Goal: Obtain resource: Obtain resource

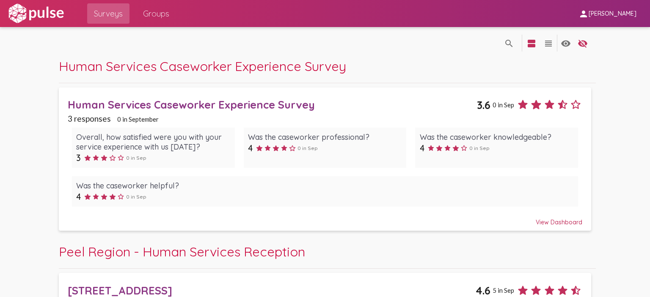
scroll to position [545, 0]
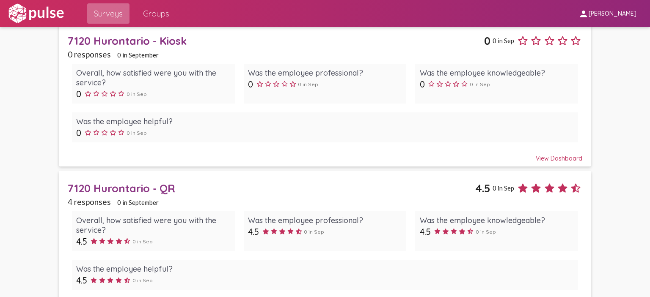
click at [107, 8] on span "Surveys" at bounding box center [108, 13] width 29 height 15
click at [110, 19] on span "Surveys" at bounding box center [108, 13] width 29 height 15
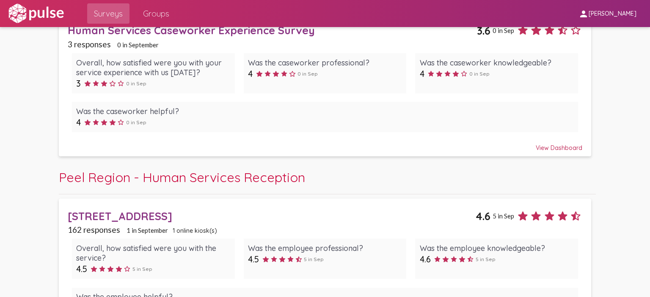
scroll to position [0, 0]
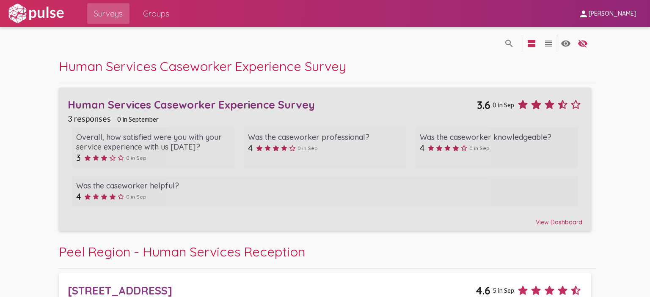
click at [193, 104] on div "Human Services Caseworker Experience Survey" at bounding box center [272, 104] width 409 height 13
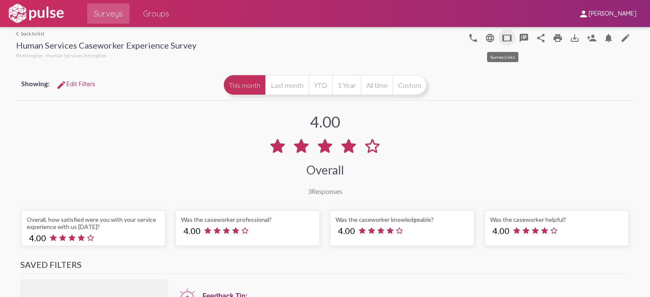
click at [502, 38] on mat-icon "tablet" at bounding box center [507, 38] width 10 height 10
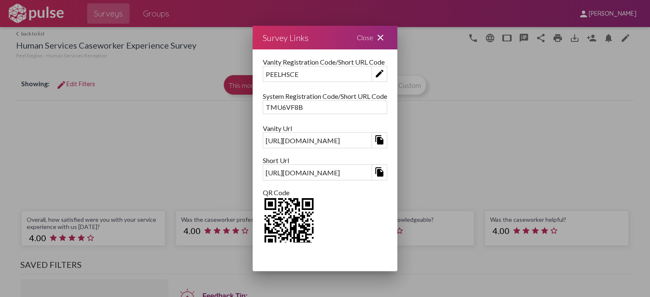
scroll to position [85, 0]
click at [279, 134] on div "[URL][DOMAIN_NAME]" at bounding box center [317, 140] width 108 height 13
drag, startPoint x: 265, startPoint y: 127, endPoint x: 203, endPoint y: 131, distance: 61.4
click at [252, 131] on div "Survey Link [URL][DOMAIN_NAME] file_copy open_in_browser This URL will store re…" at bounding box center [324, 145] width 145 height 193
copy div "[URL][DOMAIN_NAME]"
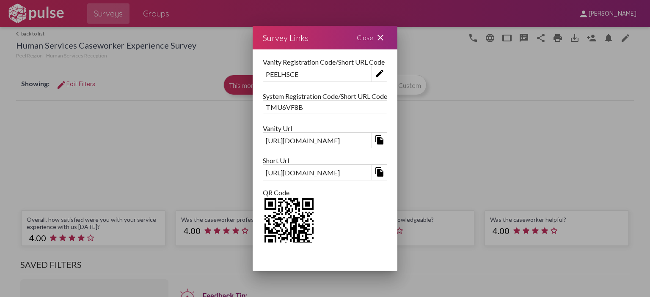
scroll to position [0, 0]
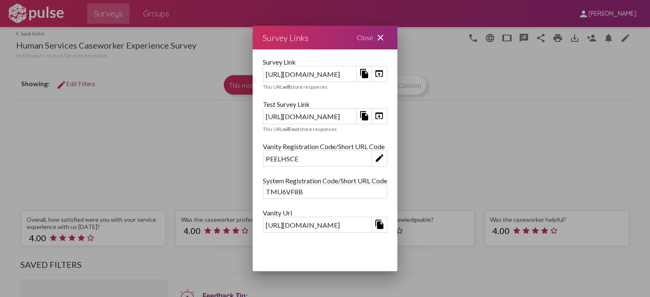
click at [397, 39] on div "Close close" at bounding box center [371, 38] width 51 height 24
